Goal: Task Accomplishment & Management: Manage account settings

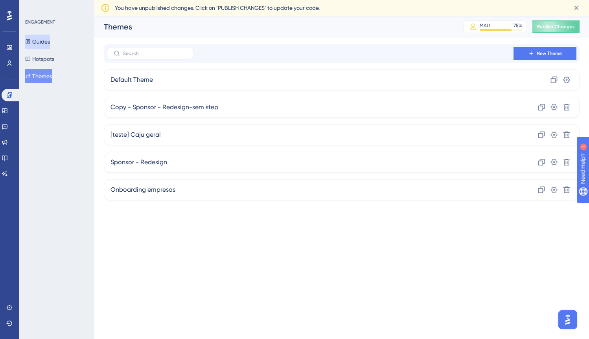
click at [48, 44] on button "Guides" at bounding box center [37, 42] width 25 height 14
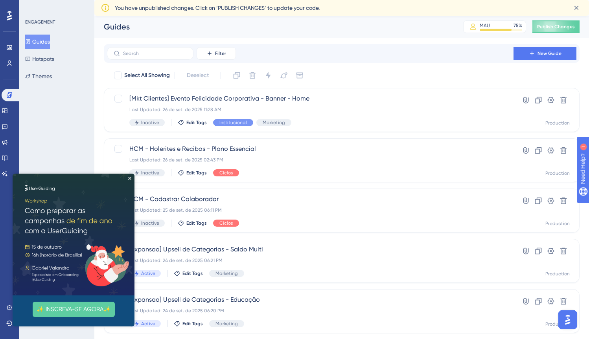
click at [128, 178] on img at bounding box center [74, 235] width 122 height 122
drag, startPoint x: 131, startPoint y: 179, endPoint x: 143, endPoint y: 353, distance: 174.2
click at [131, 179] on icon "Close Preview" at bounding box center [129, 178] width 3 height 3
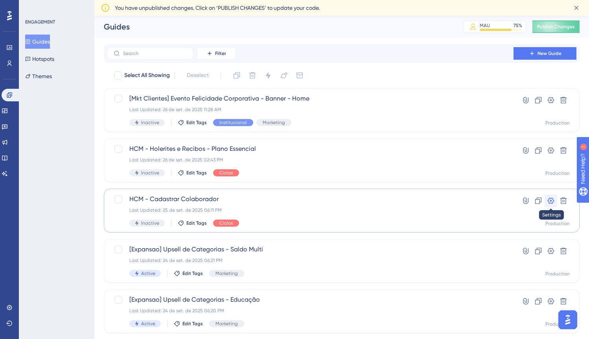
click at [462, 200] on icon at bounding box center [551, 201] width 8 height 8
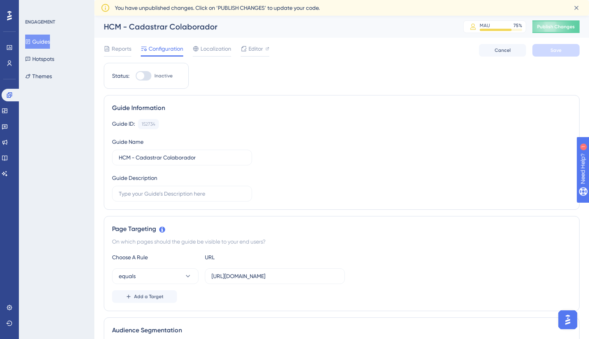
click at [212, 27] on div "HCM - Cadastrar Colaborador" at bounding box center [274, 26] width 340 height 11
click at [200, 154] on input "HCM - Cadastrar Colaborador" at bounding box center [182, 157] width 127 height 9
click at [204, 158] on input "HCM - Cadastrar Colaborador" at bounding box center [182, 157] width 127 height 9
type input "HCM - Cadastrar Colaborador - Plano essencial"
click at [313, 149] on div "Guide ID: 152734 Copy Guide Name HCM - Cadastrar Colaborador - Plano essencial …" at bounding box center [341, 160] width 459 height 83
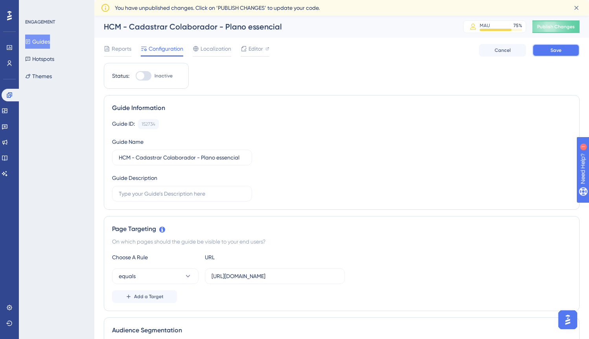
click at [462, 55] on button "Save" at bounding box center [555, 50] width 47 height 13
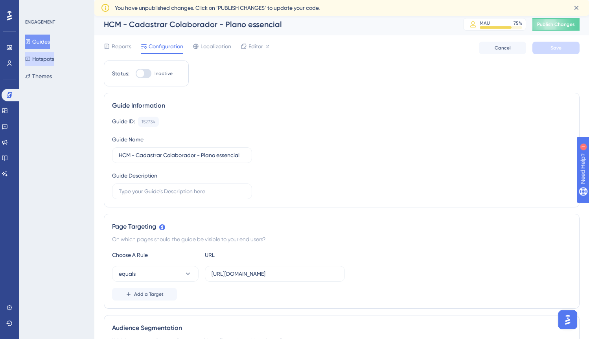
scroll to position [2, 0]
click at [44, 45] on button "Guides" at bounding box center [37, 42] width 25 height 14
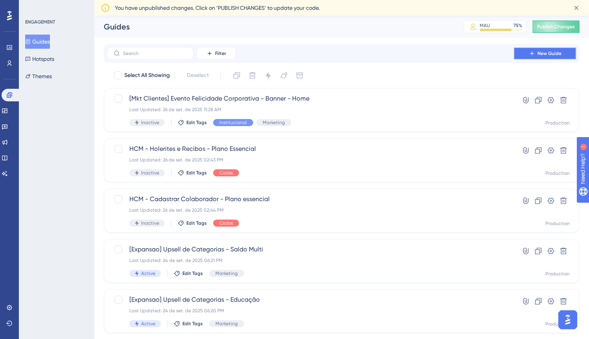
click at [462, 53] on span "New Guide" at bounding box center [549, 53] width 24 height 6
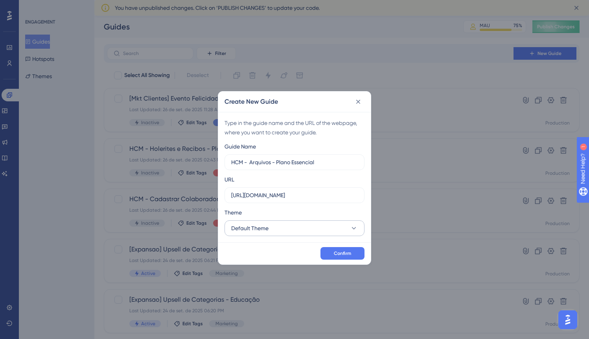
type input "HCM - Arquivos - Plano Essencial"
click at [353, 230] on icon at bounding box center [354, 228] width 8 height 8
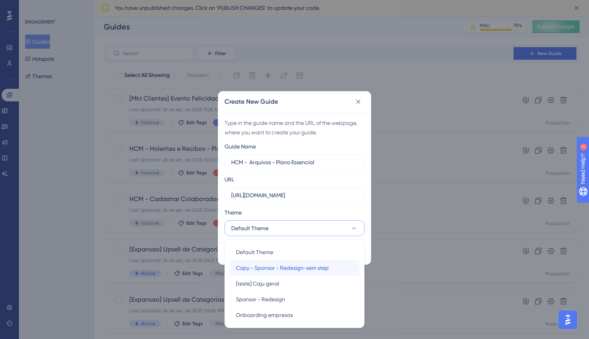
click at [304, 272] on span "Copy - Sponsor - Redesign-sem step" at bounding box center [282, 267] width 93 height 9
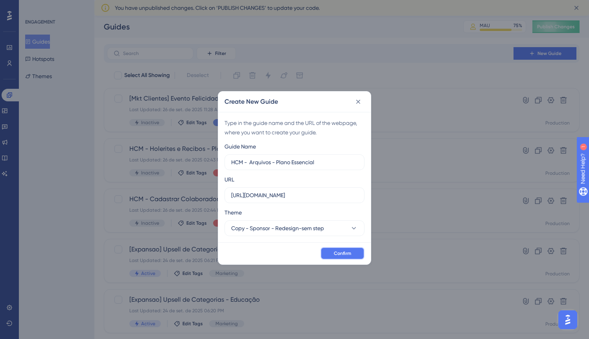
click at [358, 255] on button "Confirm" at bounding box center [342, 253] width 44 height 13
